Goal: Transaction & Acquisition: Subscribe to service/newsletter

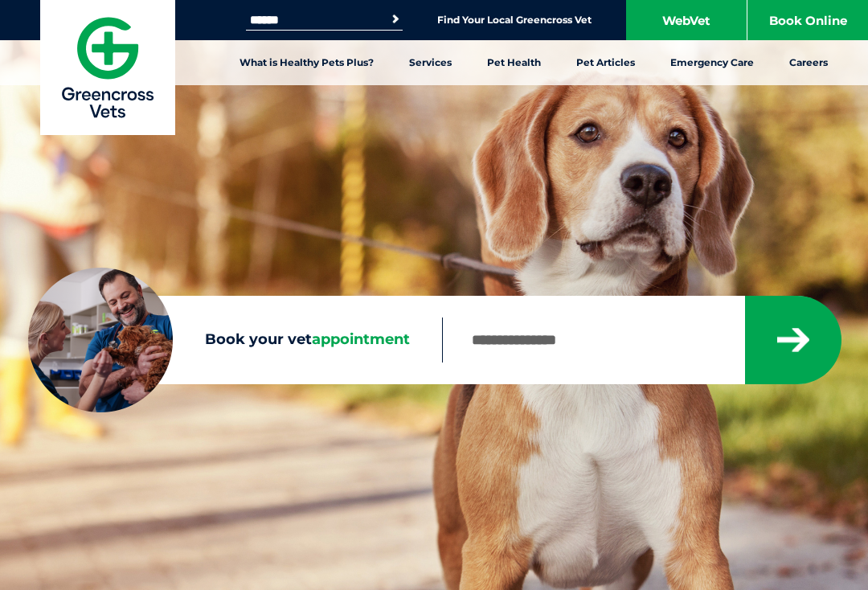
click at [253, 65] on link "What is Healthy Pets Plus?" at bounding box center [307, 62] width 170 height 45
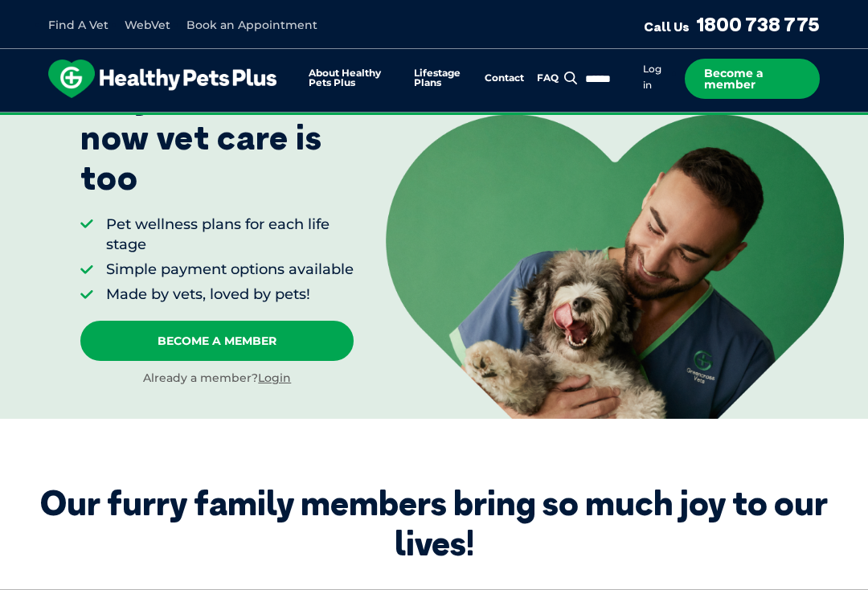
scroll to position [215, 0]
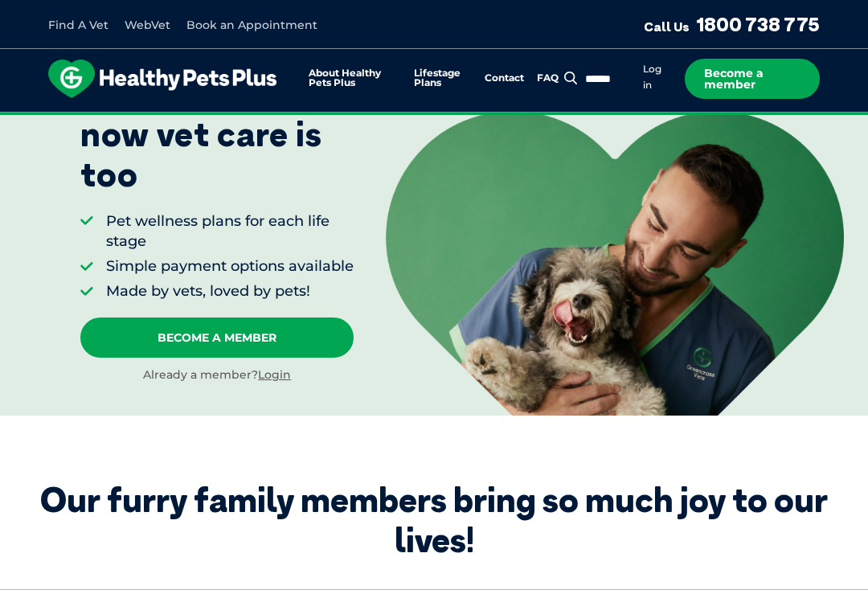
click at [282, 382] on link "Login" at bounding box center [274, 374] width 33 height 14
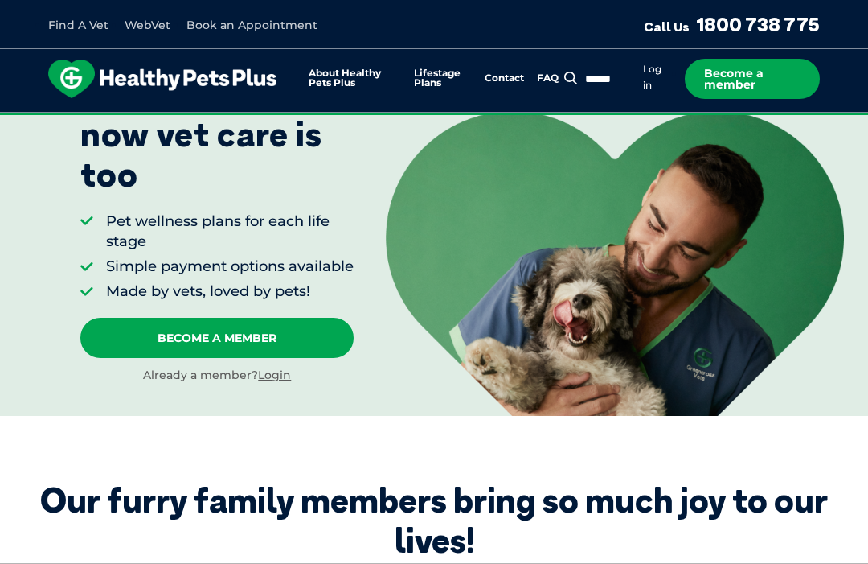
click at [647, 74] on link "Log in" at bounding box center [652, 77] width 18 height 29
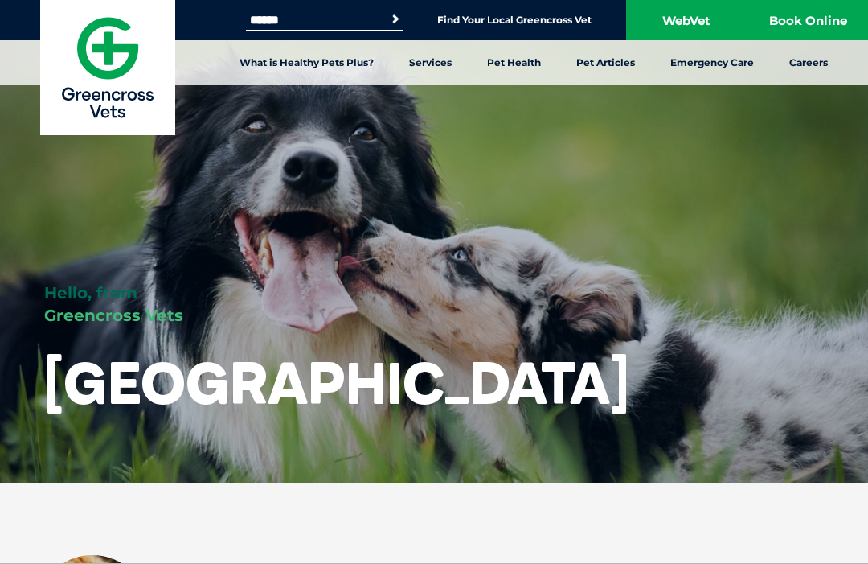
click at [799, 13] on link "Book Online" at bounding box center [808, 20] width 121 height 40
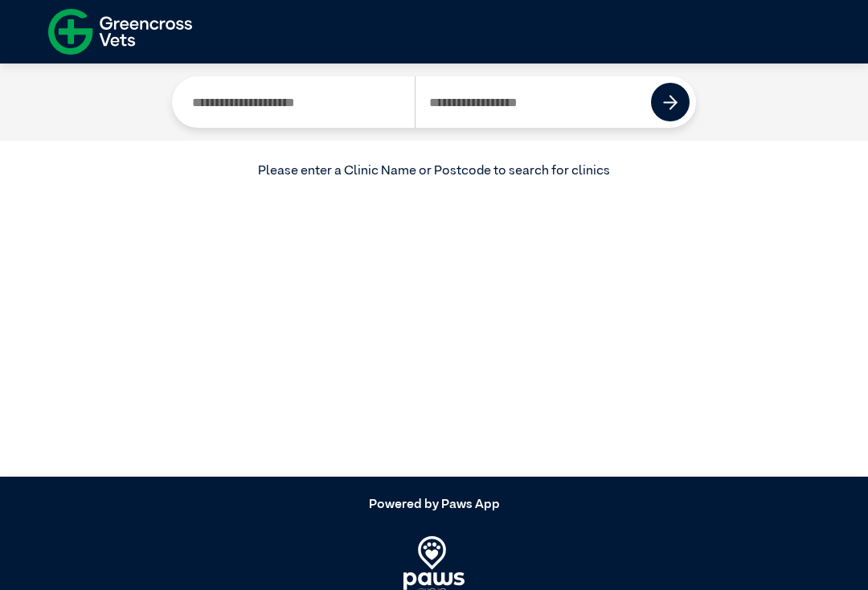
click at [453, 91] on input "Search by Postcode" at bounding box center [533, 101] width 237 height 51
type input "****"
click at [677, 107] on img at bounding box center [670, 102] width 15 height 15
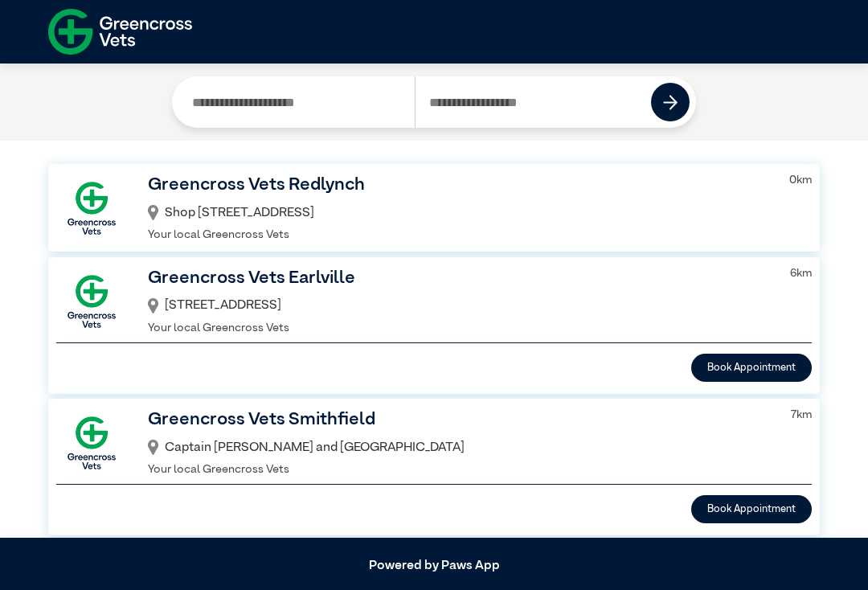
click at [749, 366] on button "Book Appointment" at bounding box center [752, 368] width 121 height 28
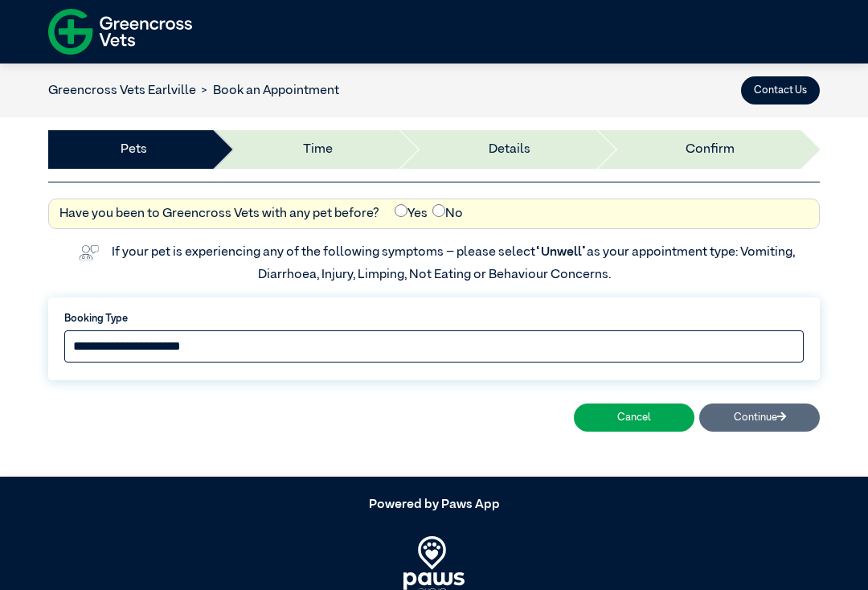
click at [84, 346] on select "**********" at bounding box center [434, 347] width 740 height 32
click at [84, 349] on select "**********" at bounding box center [434, 347] width 740 height 32
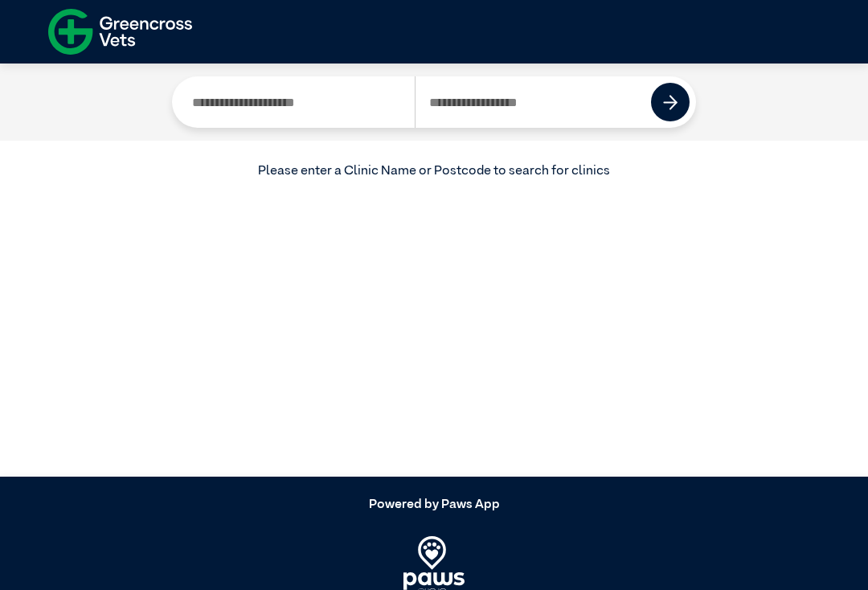
scroll to position [8, 0]
click at [77, 26] on img at bounding box center [120, 31] width 144 height 55
click at [57, 29] on img at bounding box center [120, 31] width 144 height 55
click at [91, 28] on img at bounding box center [120, 31] width 144 height 55
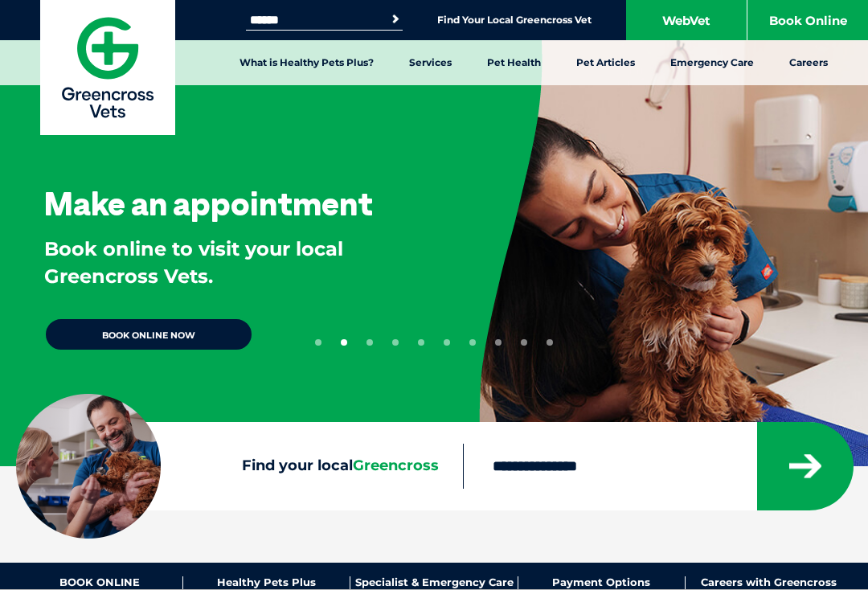
click at [279, 55] on link "What is Healthy Pets Plus?" at bounding box center [307, 62] width 170 height 45
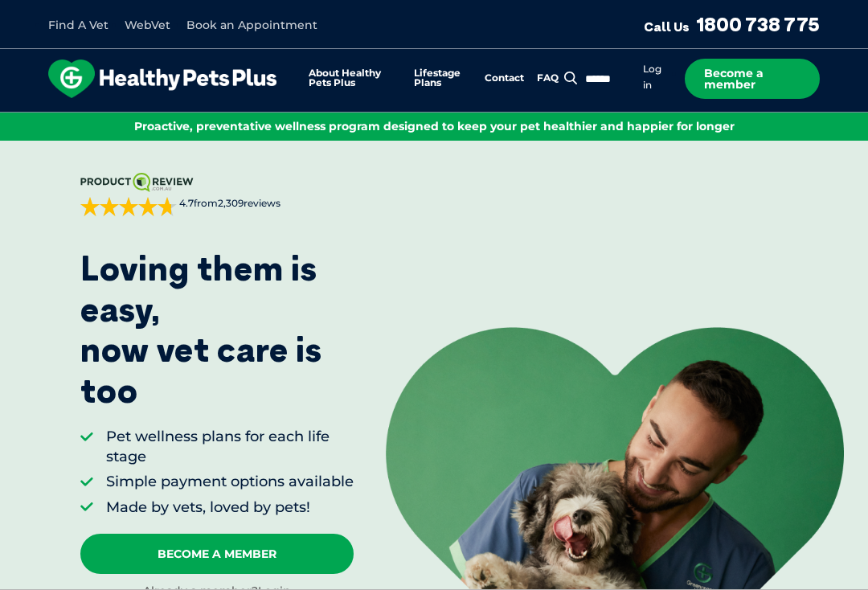
click at [165, 552] on link "Become A Member" at bounding box center [216, 554] width 273 height 40
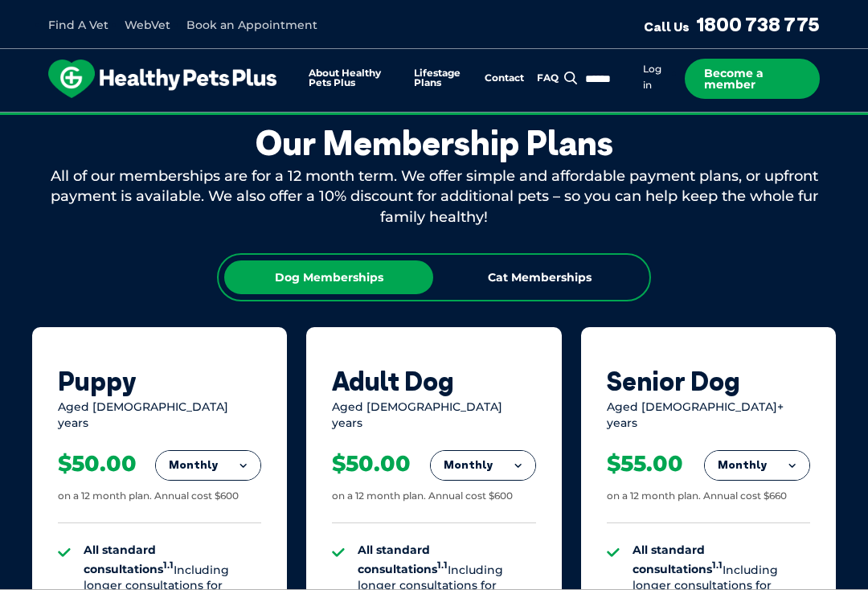
scroll to position [979, 0]
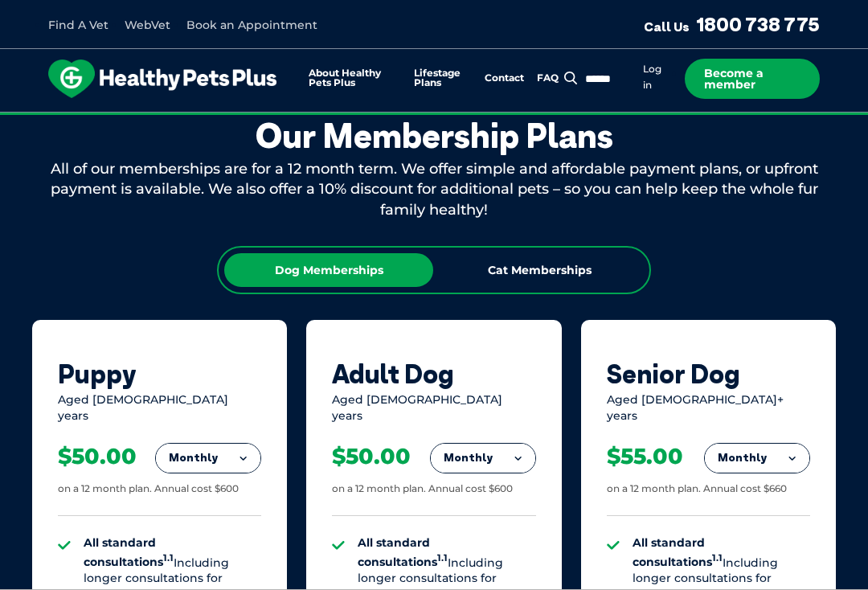
click at [239, 450] on button "Monthly" at bounding box center [208, 458] width 105 height 29
click at [188, 585] on li "Yearly" at bounding box center [208, 568] width 105 height 38
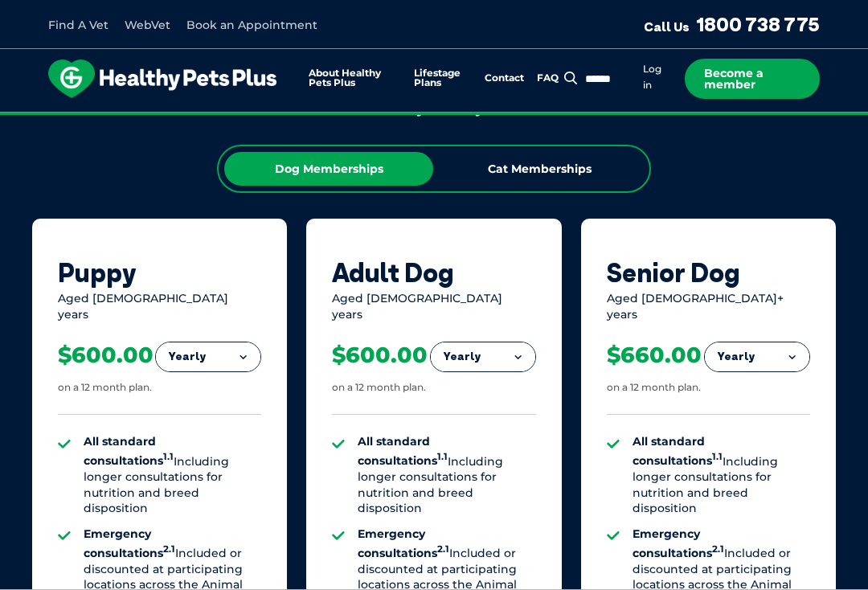
scroll to position [1079, 0]
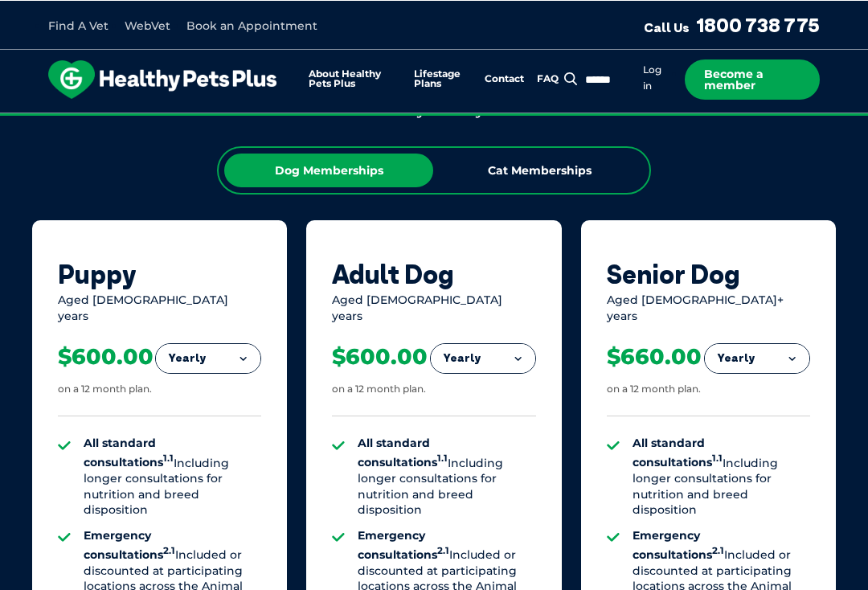
click at [258, 366] on button "Yearly" at bounding box center [208, 357] width 105 height 29
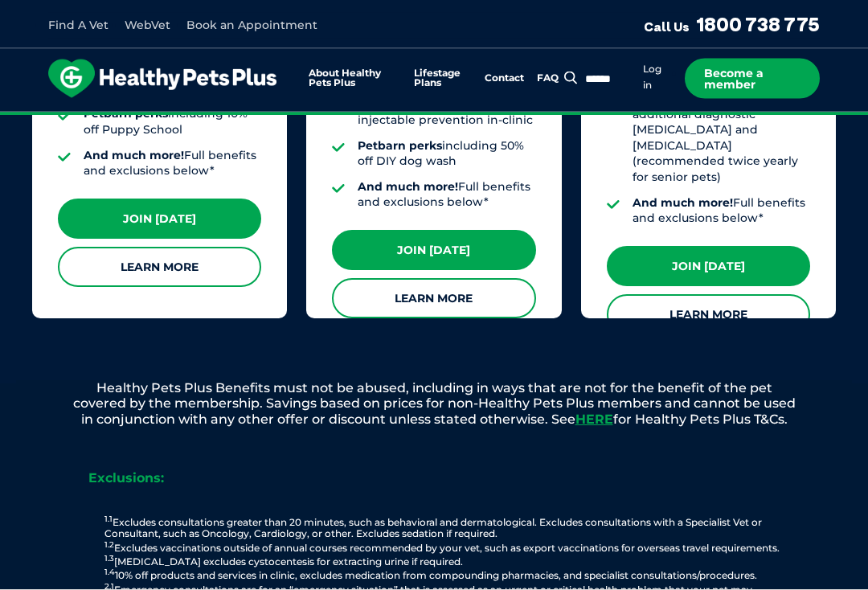
scroll to position [1729, 0]
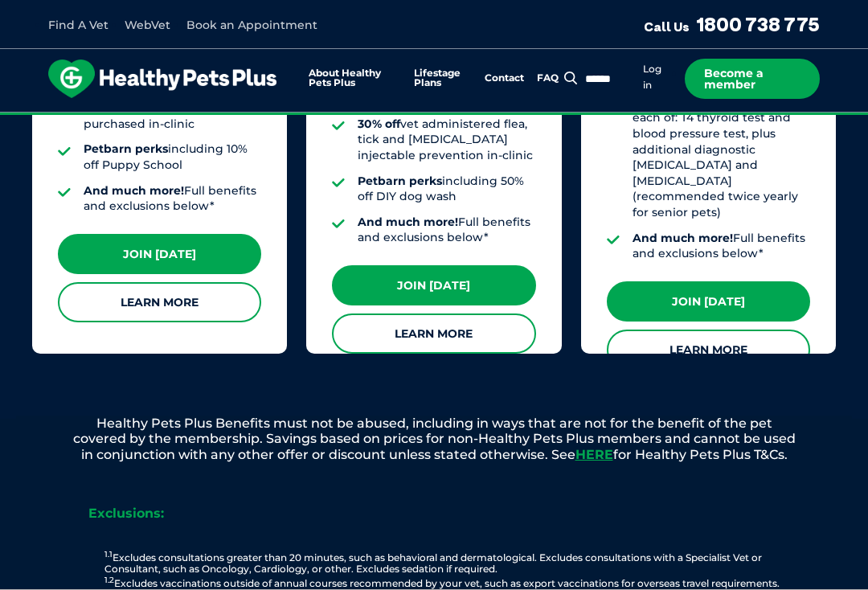
click at [83, 248] on link "Join [DATE]" at bounding box center [159, 254] width 203 height 40
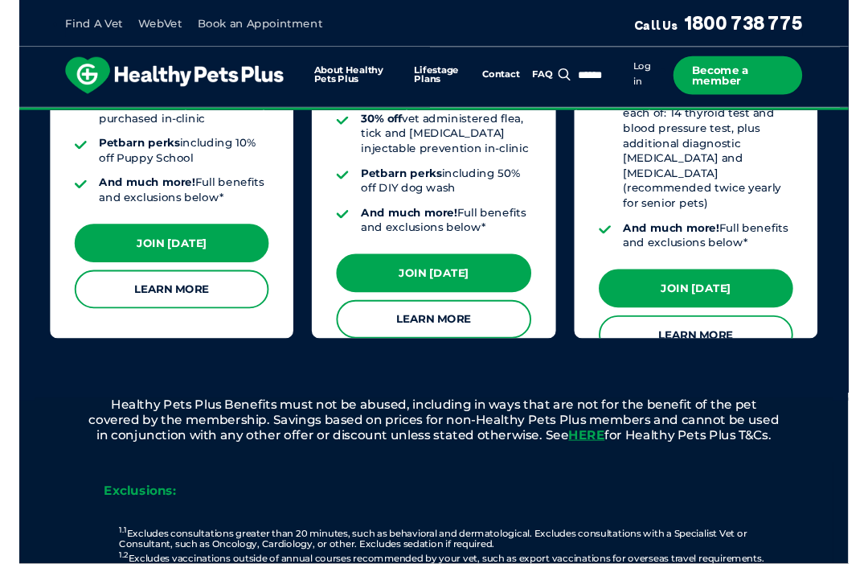
scroll to position [1730, 0]
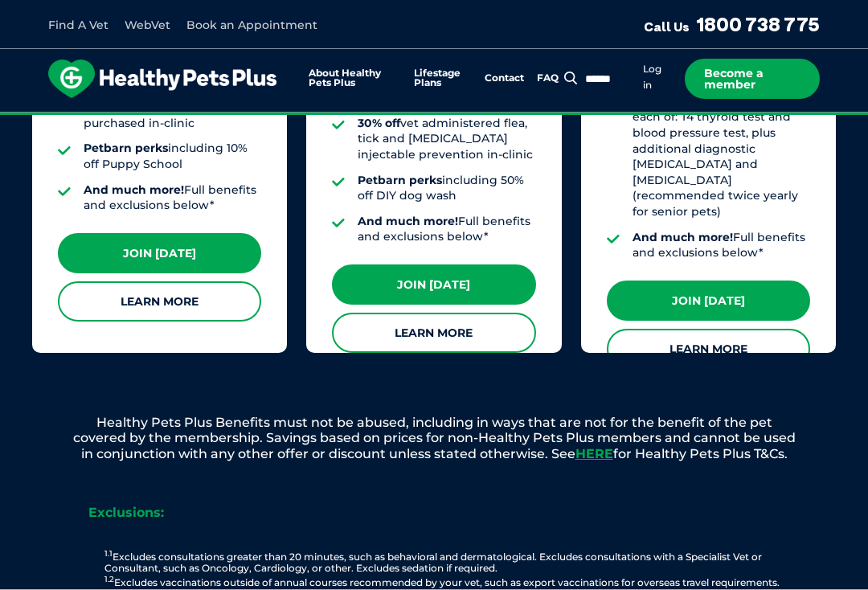
click at [644, 74] on link "Log in" at bounding box center [652, 77] width 18 height 29
